Goal: Communication & Community: Answer question/provide support

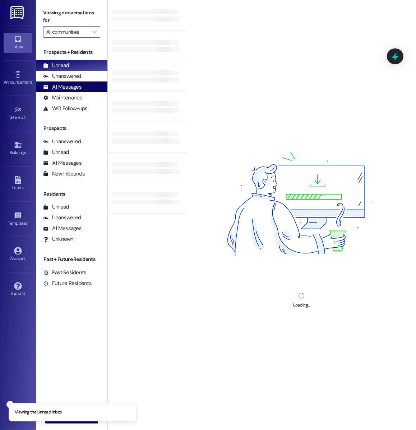
click at [79, 87] on div "All Messages" at bounding box center [62, 87] width 38 height 8
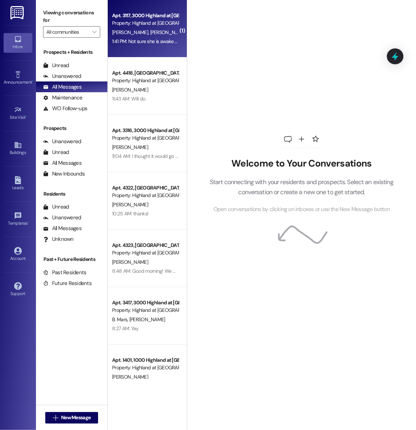
click at [142, 26] on div "Property: Highland at [GEOGRAPHIC_DATA]" at bounding box center [145, 23] width 66 height 8
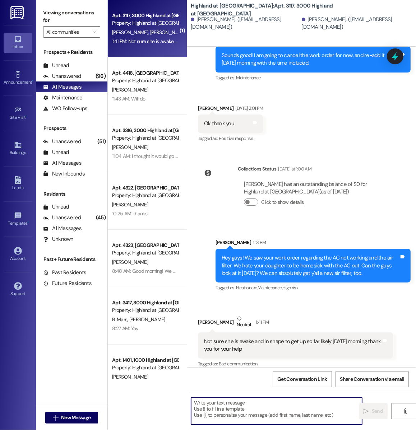
click at [234, 412] on textarea at bounding box center [276, 411] width 171 height 27
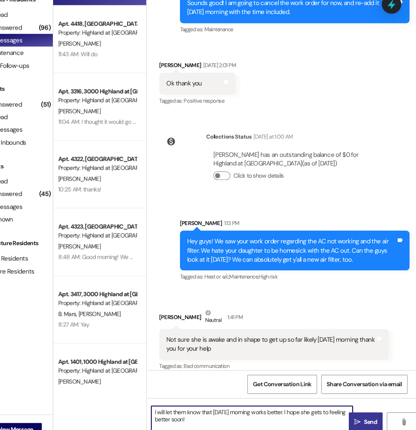
type textarea "I will let them know that [DATE] morning works better. I hope she gets to feeli…"
click at [374, 410] on span "Send" at bounding box center [377, 412] width 11 height 8
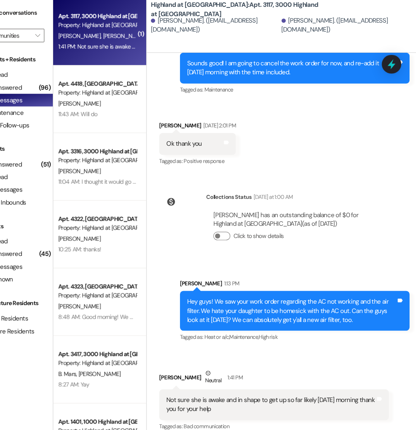
scroll to position [4003, 0]
